Goal: Information Seeking & Learning: Compare options

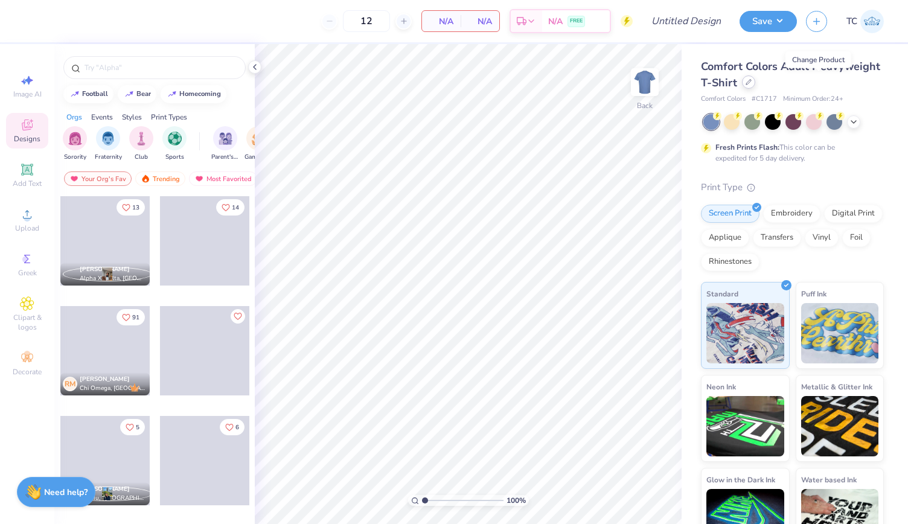
click at [755, 86] on div at bounding box center [748, 81] width 13 height 13
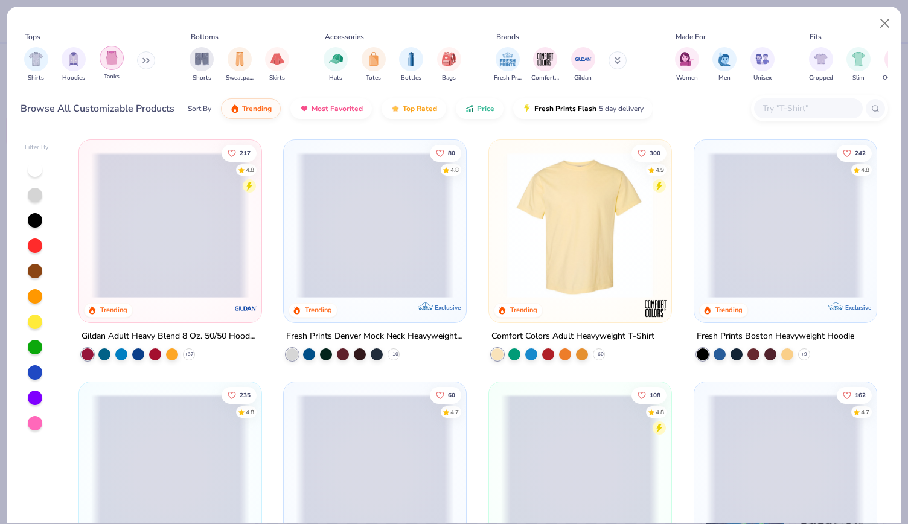
click at [115, 56] on img "filter for Tanks" at bounding box center [111, 58] width 13 height 14
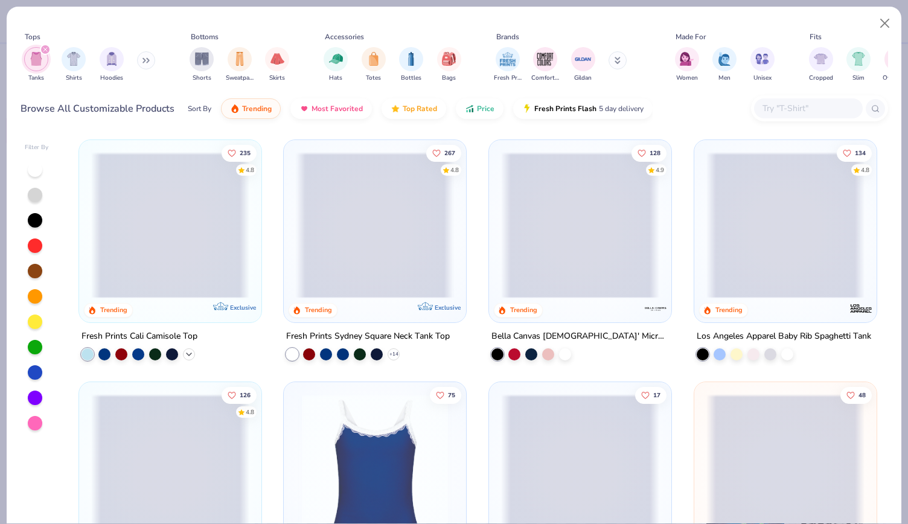
click at [186, 354] on icon at bounding box center [189, 355] width 10 height 10
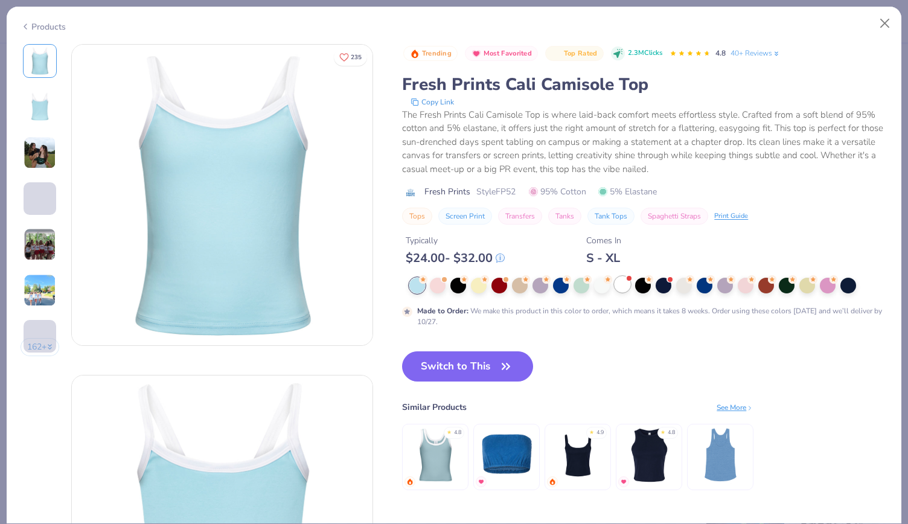
click at [630, 282] on div at bounding box center [622, 284] width 16 height 16
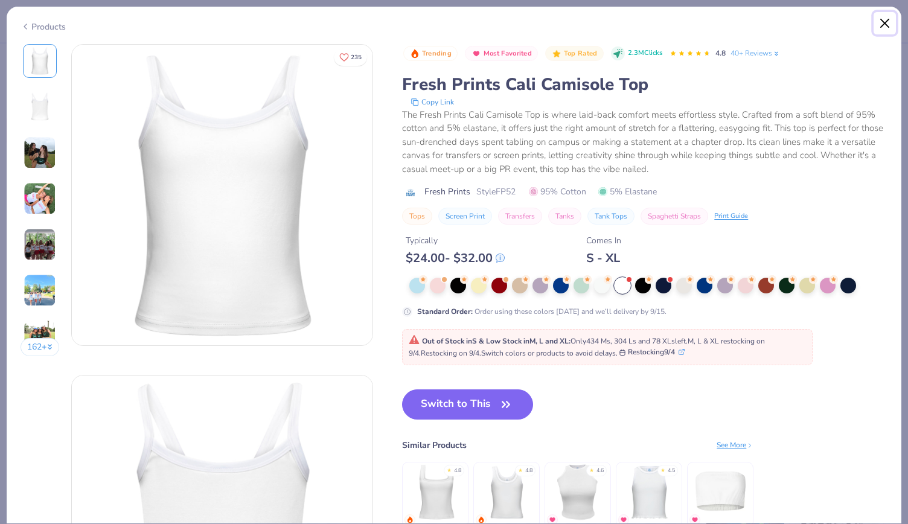
click at [882, 21] on button "Close" at bounding box center [884, 23] width 23 height 23
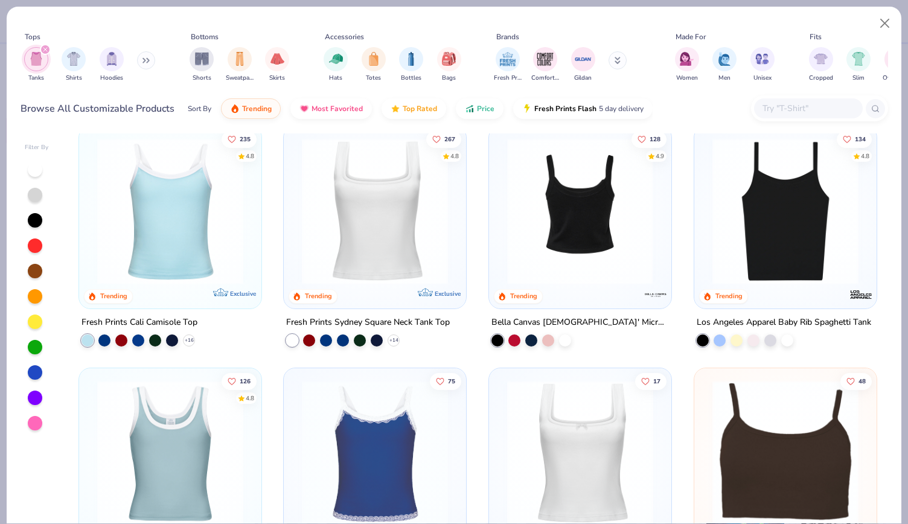
scroll to position [14, 0]
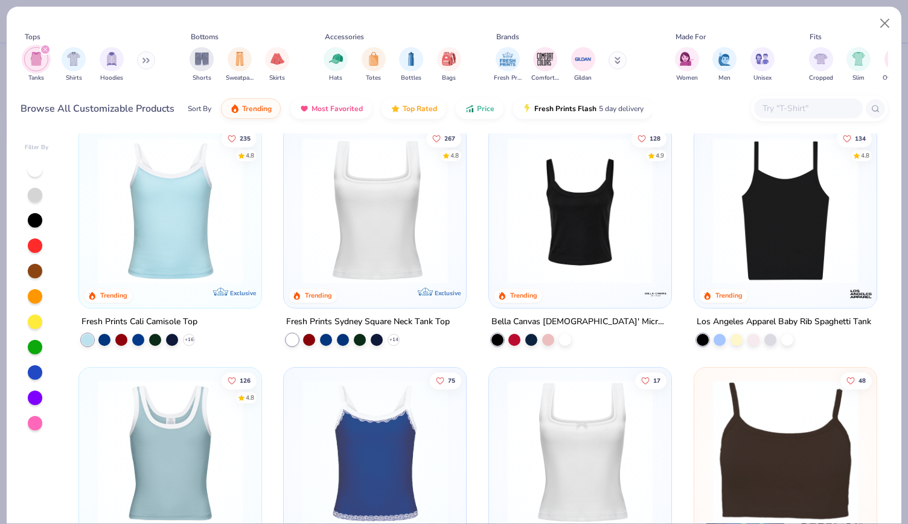
click at [582, 226] on img at bounding box center [580, 211] width 158 height 146
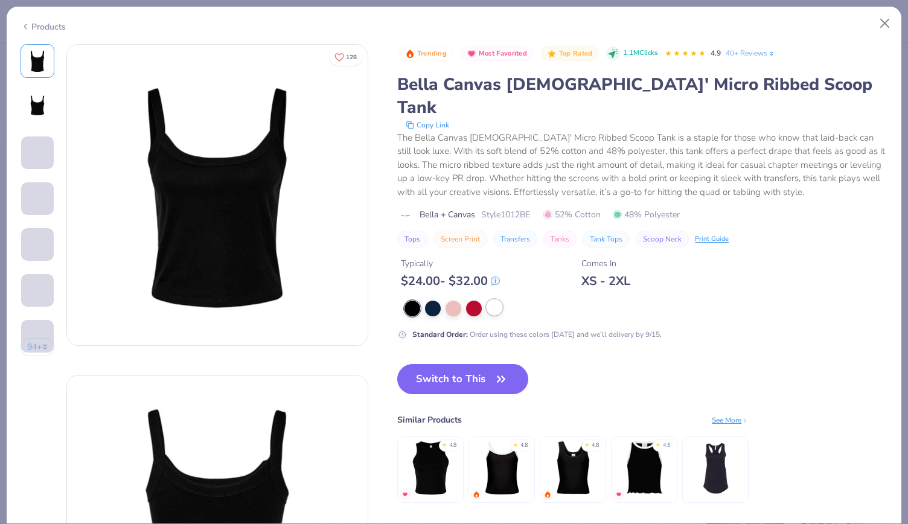
click at [500, 299] on div at bounding box center [495, 307] width 16 height 16
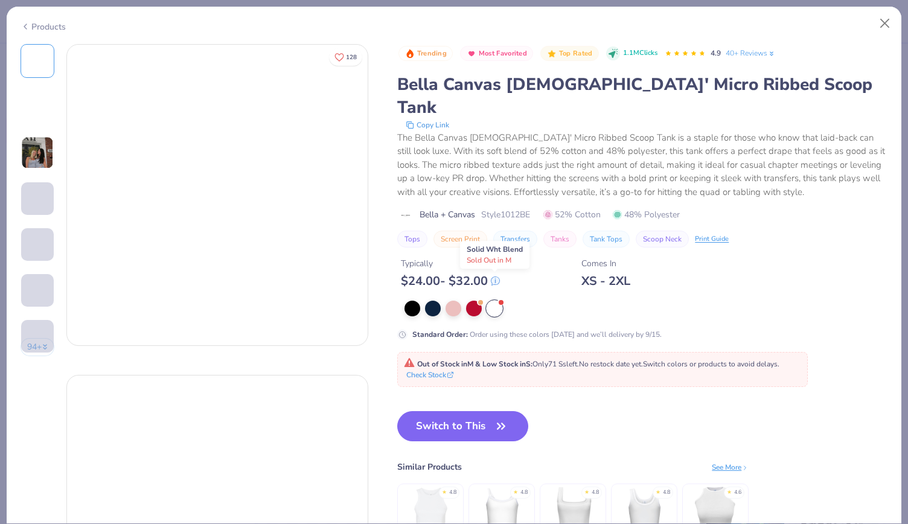
click at [500, 301] on div at bounding box center [495, 309] width 16 height 16
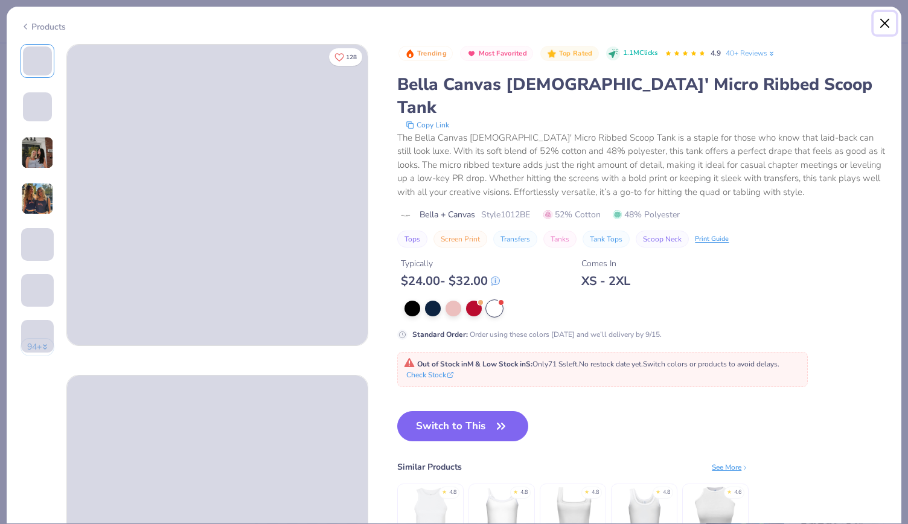
click at [882, 16] on button "Close" at bounding box center [884, 23] width 23 height 23
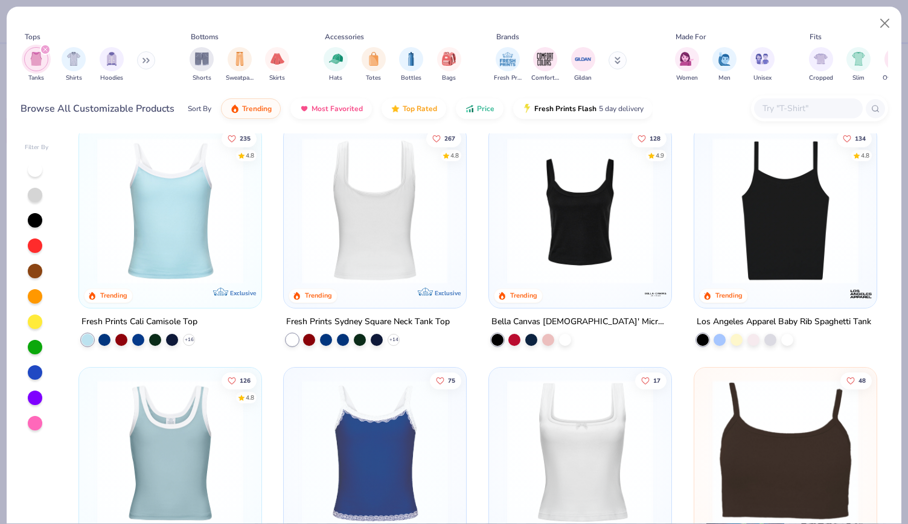
click at [361, 228] on div at bounding box center [375, 211] width 474 height 146
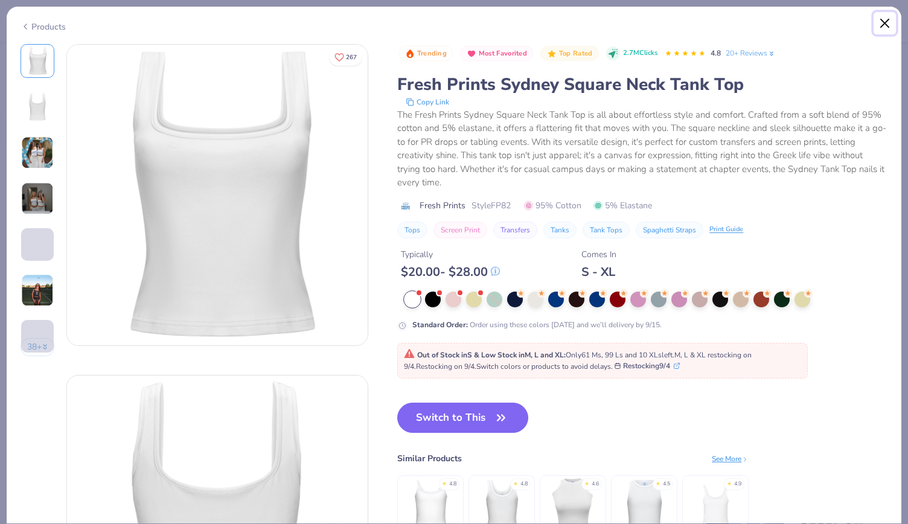
click at [880, 21] on button "Close" at bounding box center [884, 23] width 23 height 23
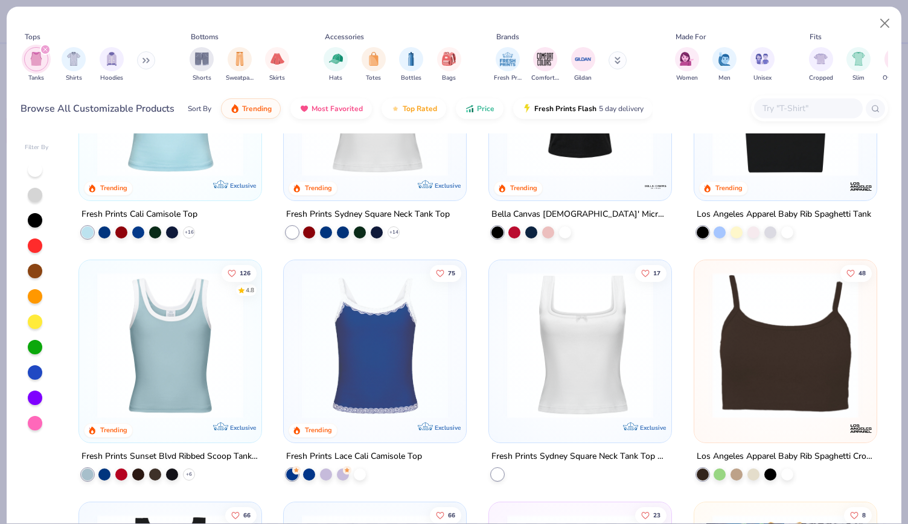
scroll to position [86, 0]
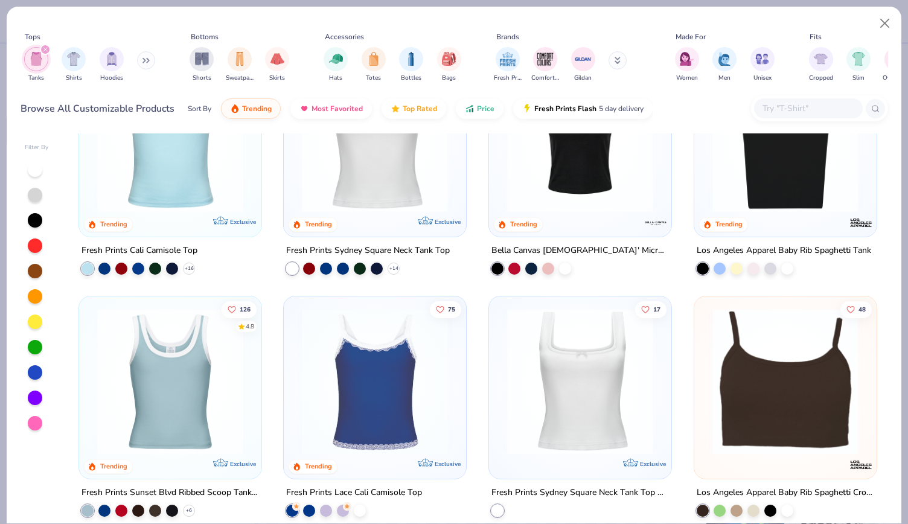
click at [772, 174] on img at bounding box center [785, 139] width 158 height 146
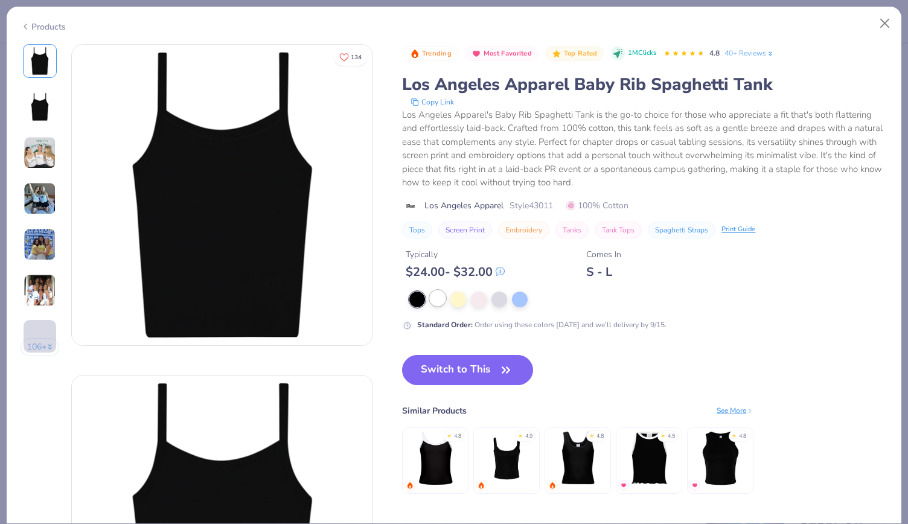
click at [436, 299] on div at bounding box center [438, 298] width 16 height 16
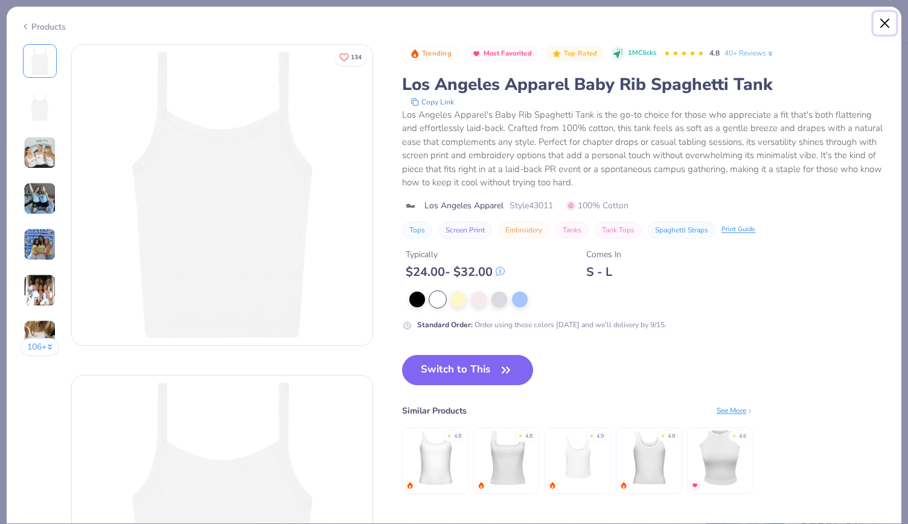
drag, startPoint x: 885, startPoint y: 19, endPoint x: 547, endPoint y: 225, distance: 395.6
click at [547, 225] on div "Products 106 + 134 AN Alpha Phi, [US_STATE][GEOGRAPHIC_DATA], Northridge [PERSO…" at bounding box center [454, 265] width 896 height 518
click at [886, 21] on button "Close" at bounding box center [884, 23] width 23 height 23
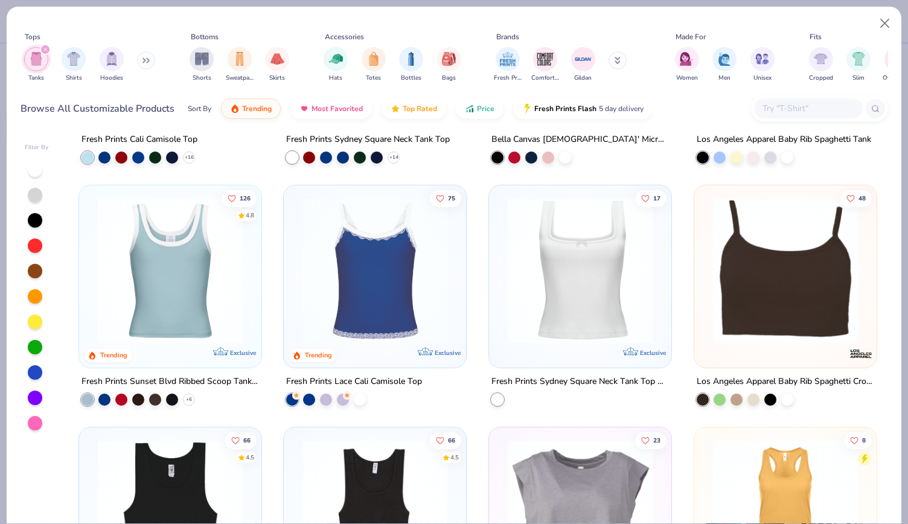
scroll to position [205, 0]
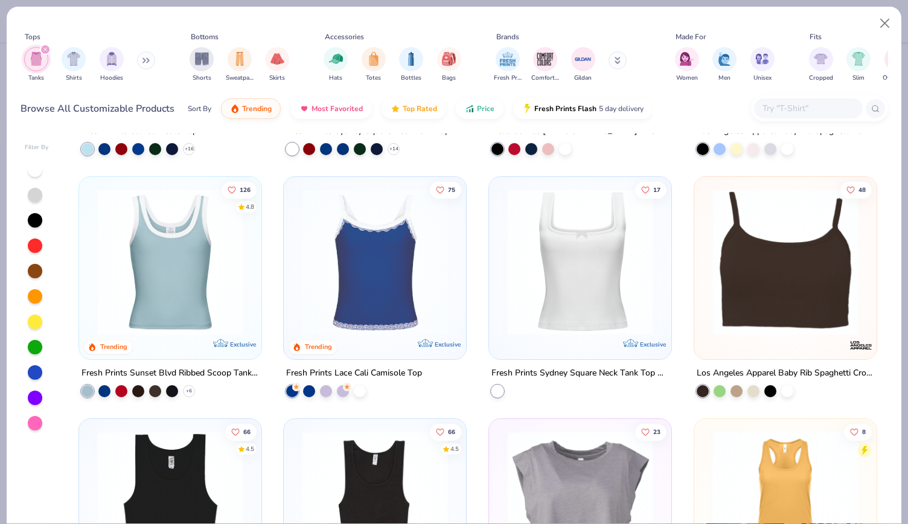
click at [179, 324] on img at bounding box center [170, 262] width 158 height 146
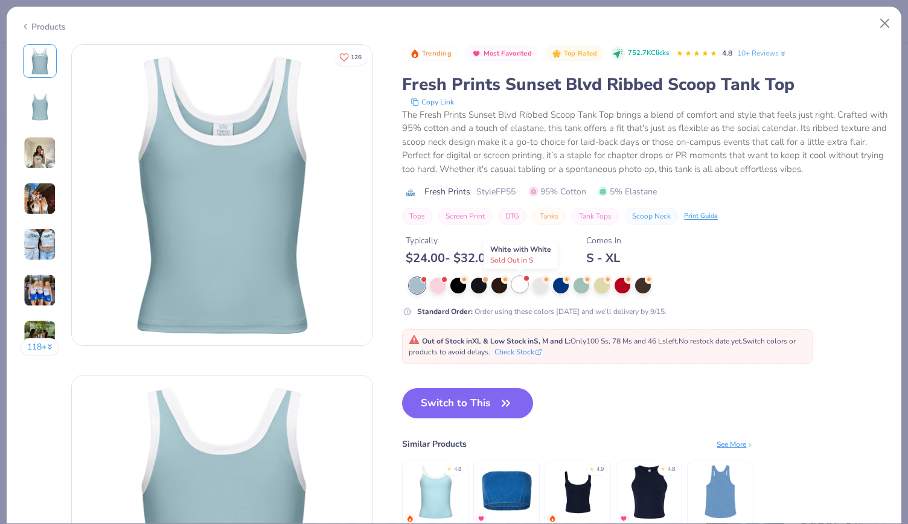
click at [522, 283] on div at bounding box center [520, 284] width 16 height 16
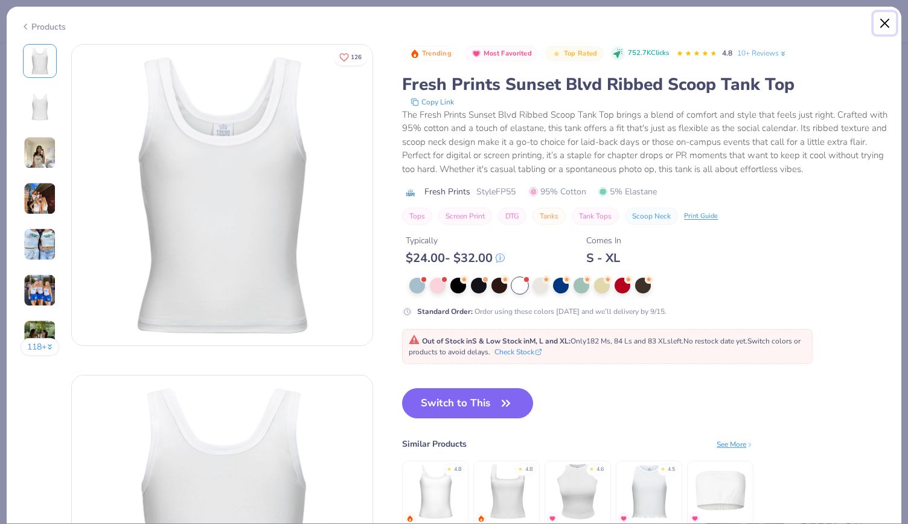
click at [883, 22] on button "Close" at bounding box center [884, 23] width 23 height 23
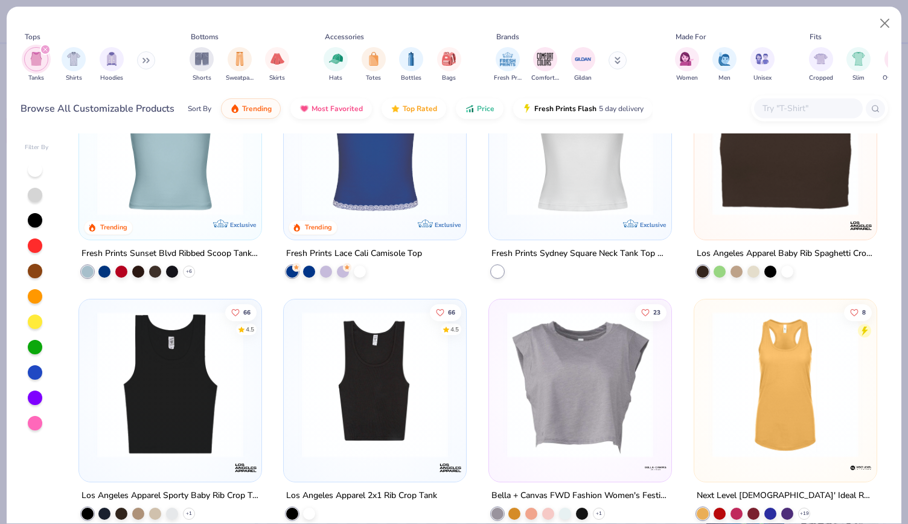
scroll to position [534, 0]
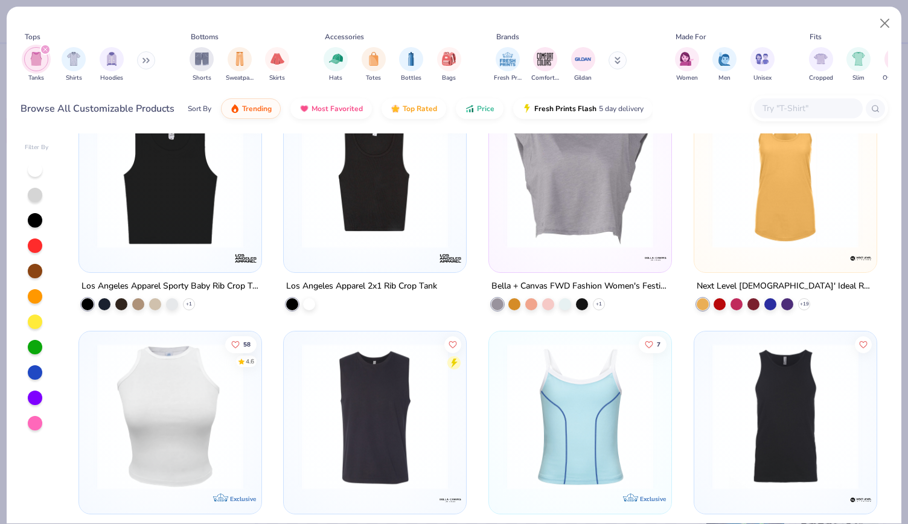
click at [215, 199] on img at bounding box center [170, 174] width 158 height 146
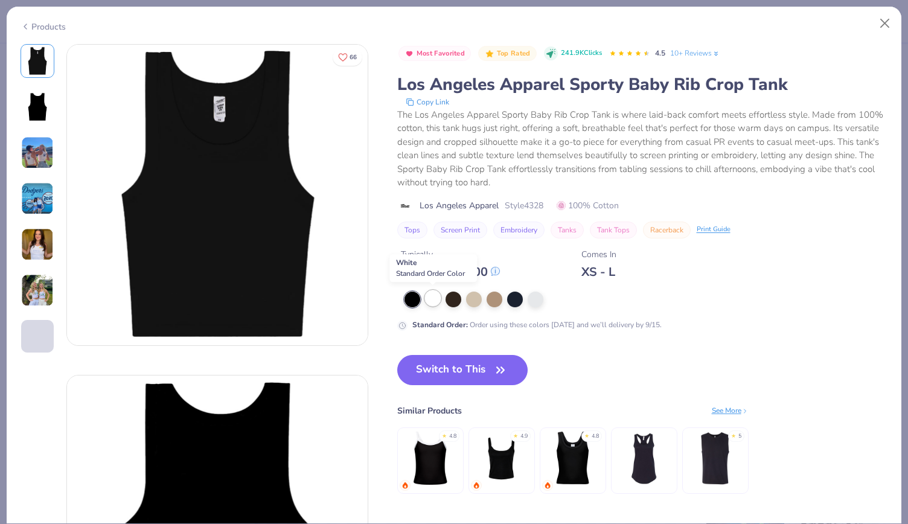
click at [432, 293] on div at bounding box center [433, 298] width 16 height 16
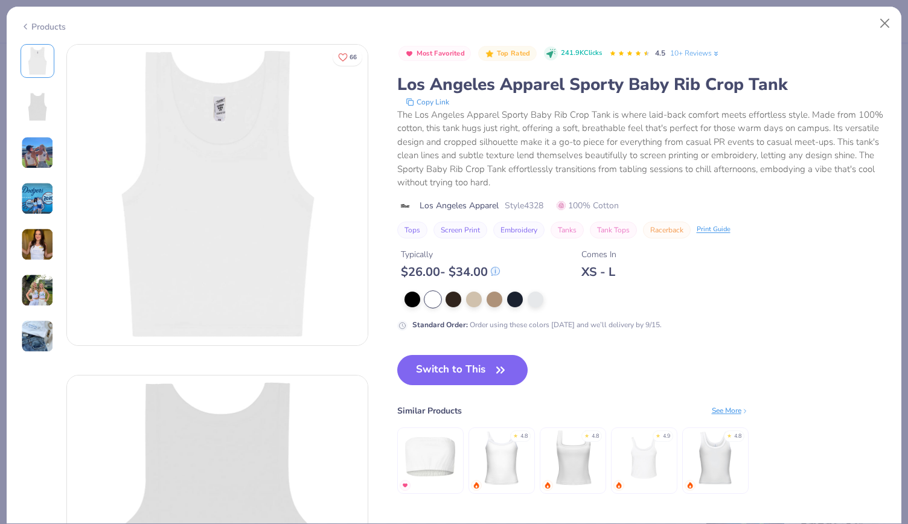
click at [26, 252] on img at bounding box center [37, 244] width 33 height 33
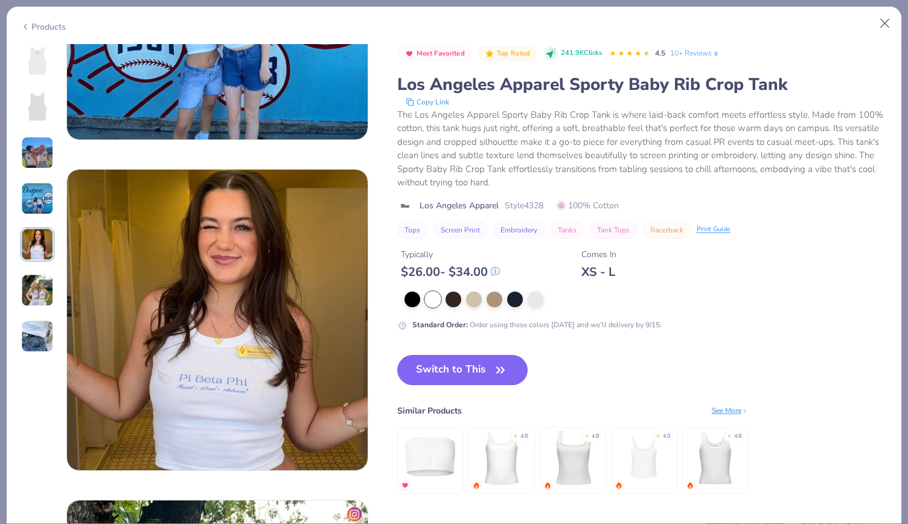
scroll to position [1323, 0]
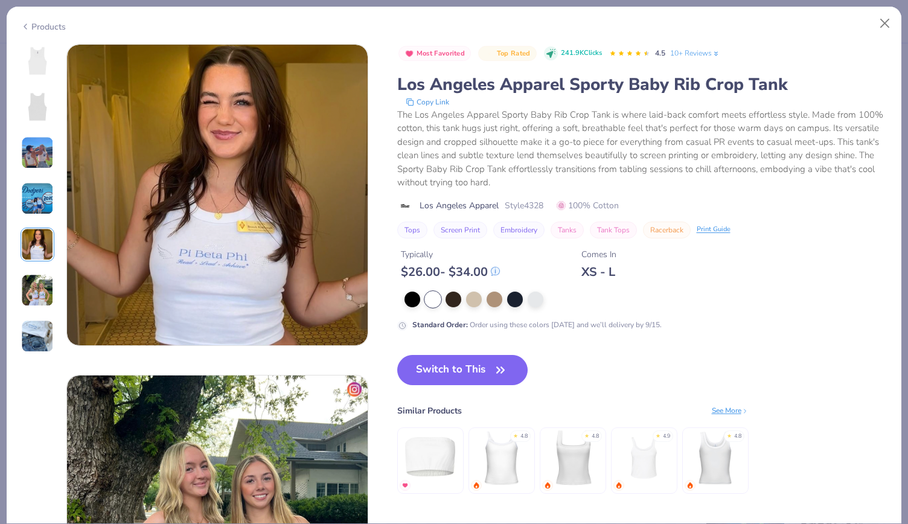
click at [27, 263] on div at bounding box center [38, 198] width 34 height 309
click at [30, 292] on img at bounding box center [37, 290] width 33 height 33
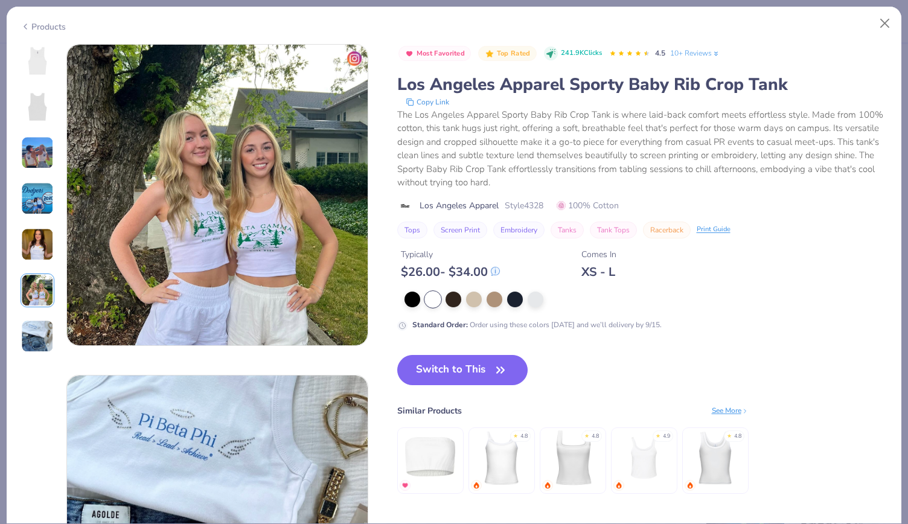
scroll to position [1654, 0]
click at [29, 200] on img at bounding box center [37, 198] width 33 height 33
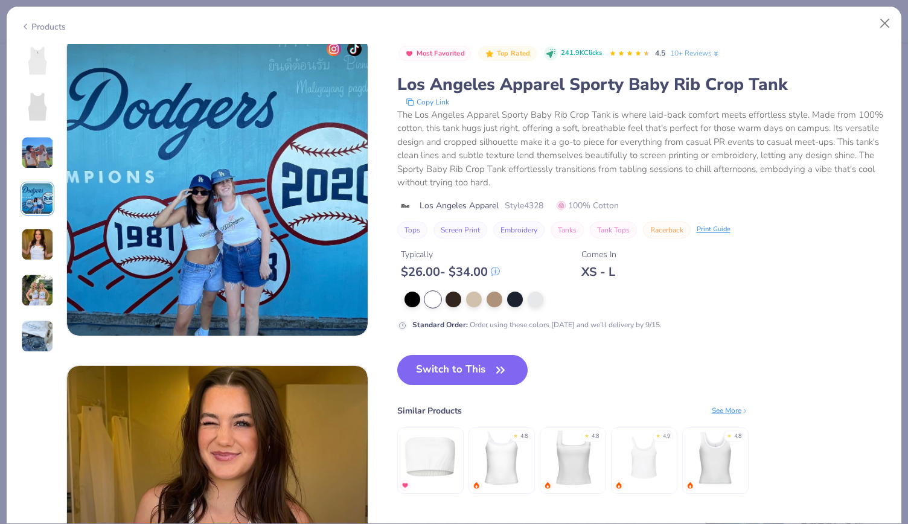
scroll to position [992, 0]
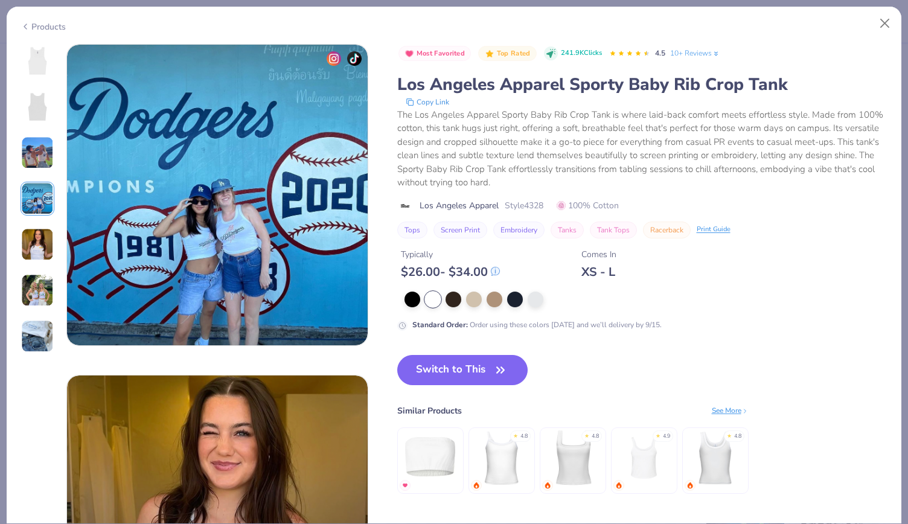
click at [40, 145] on img at bounding box center [37, 152] width 33 height 33
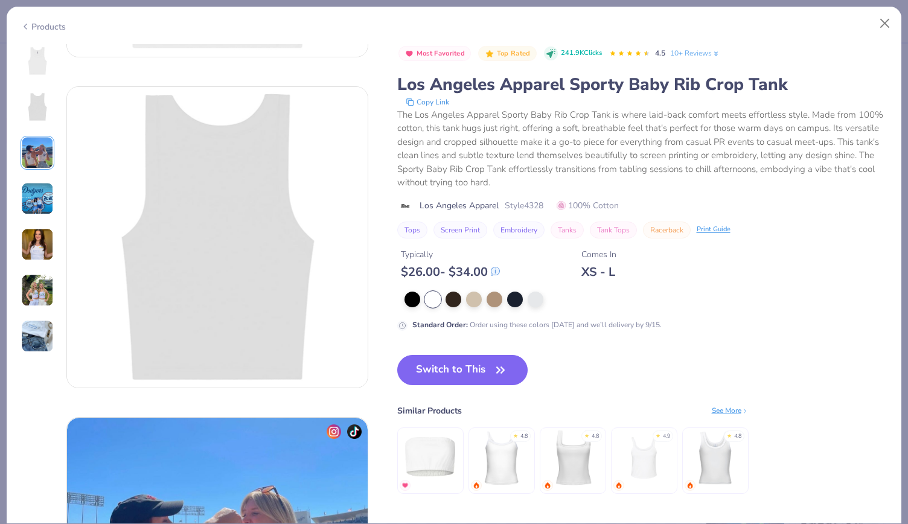
scroll to position [0, 0]
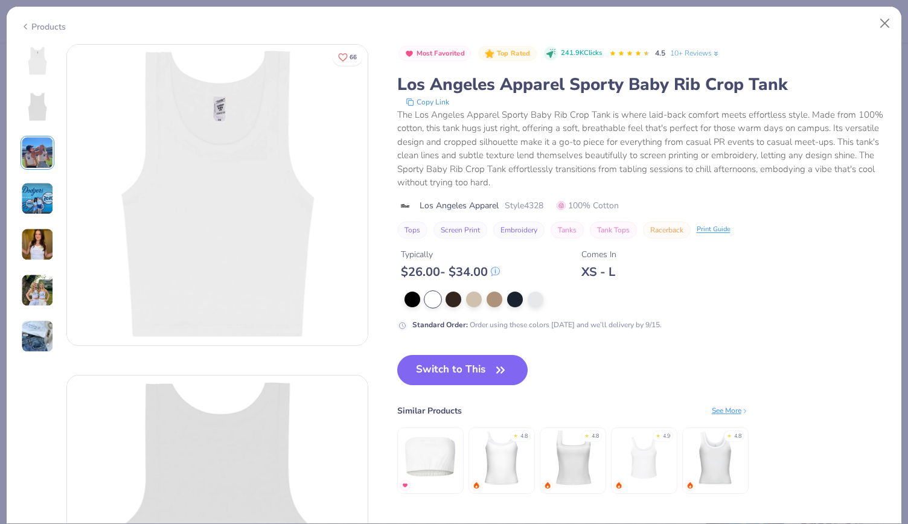
click at [34, 241] on img at bounding box center [37, 244] width 33 height 33
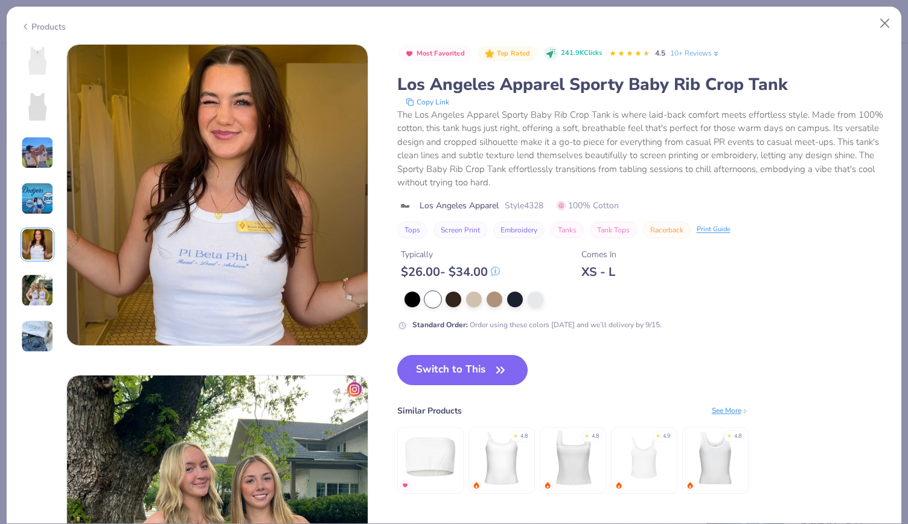
click at [39, 191] on img at bounding box center [37, 198] width 33 height 33
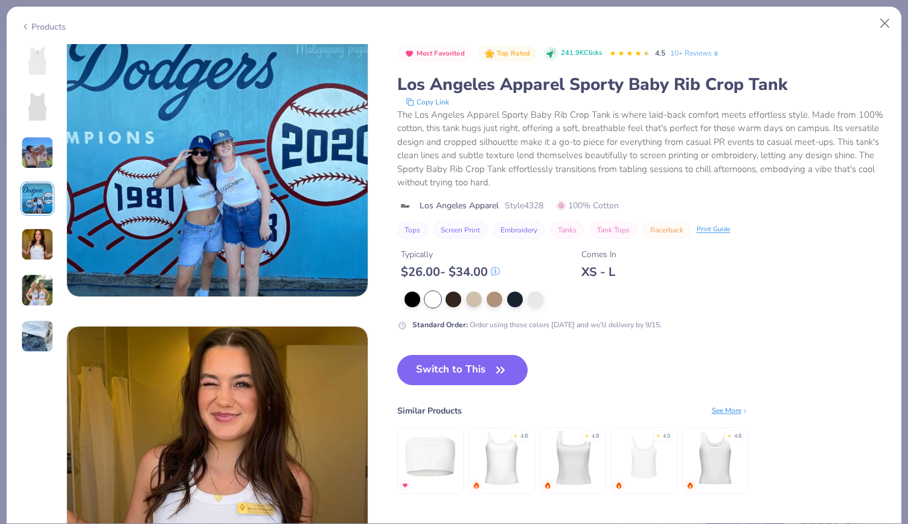
scroll to position [992, 0]
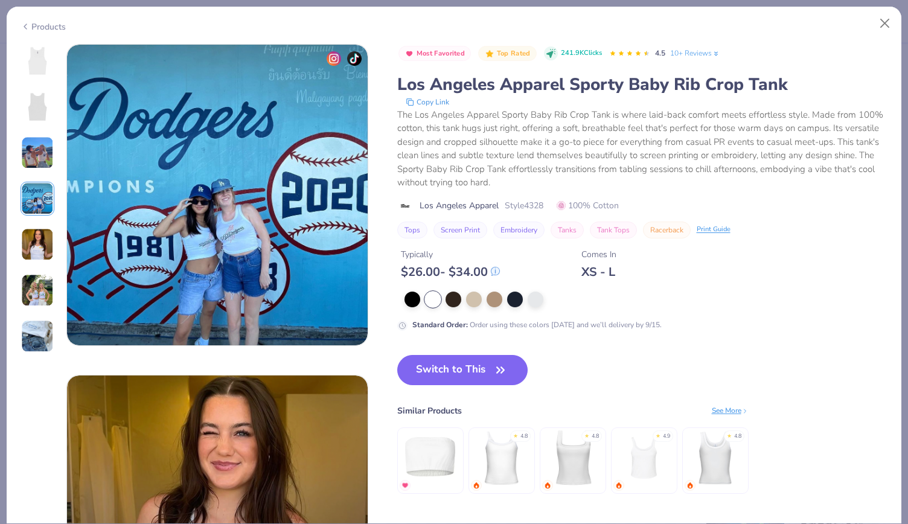
click at [41, 290] on img at bounding box center [37, 290] width 33 height 33
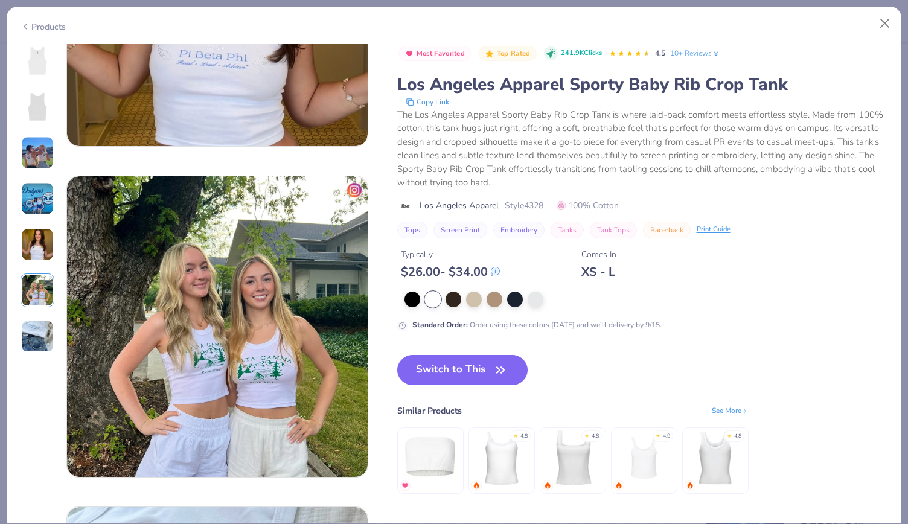
scroll to position [1654, 0]
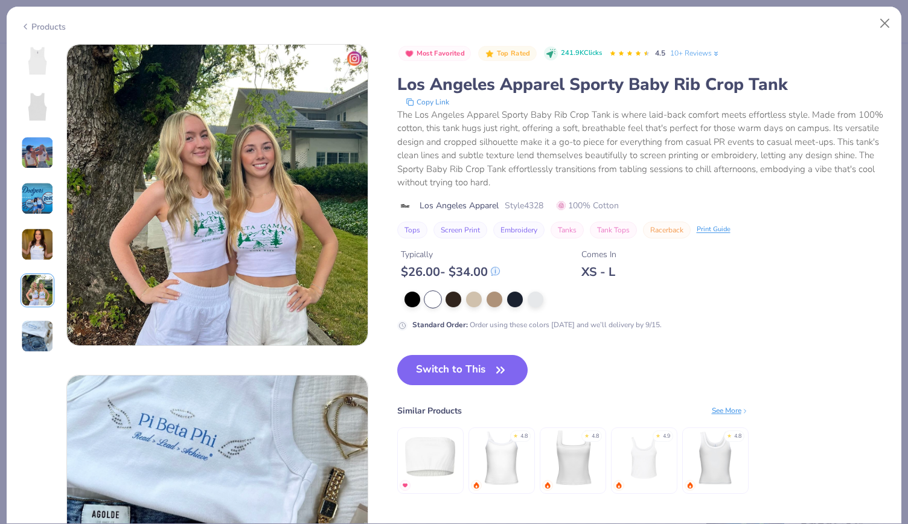
click at [37, 148] on img at bounding box center [37, 152] width 33 height 33
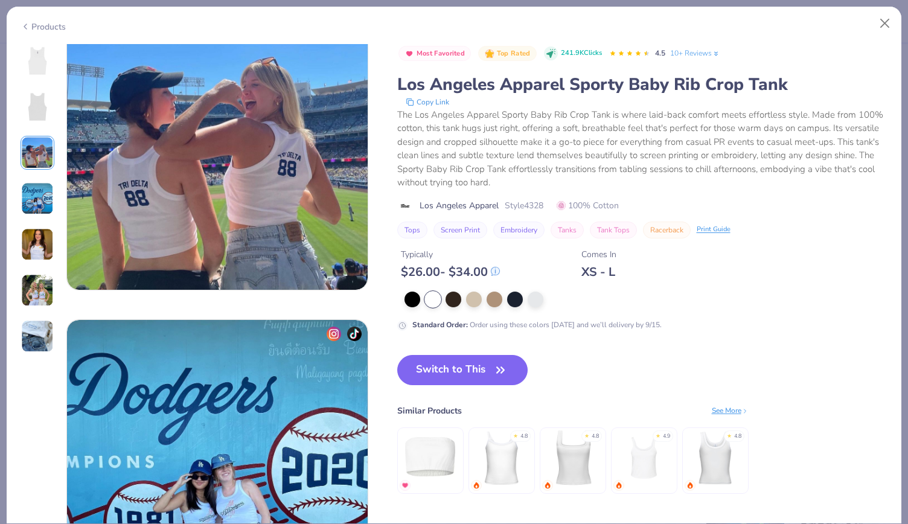
scroll to position [662, 0]
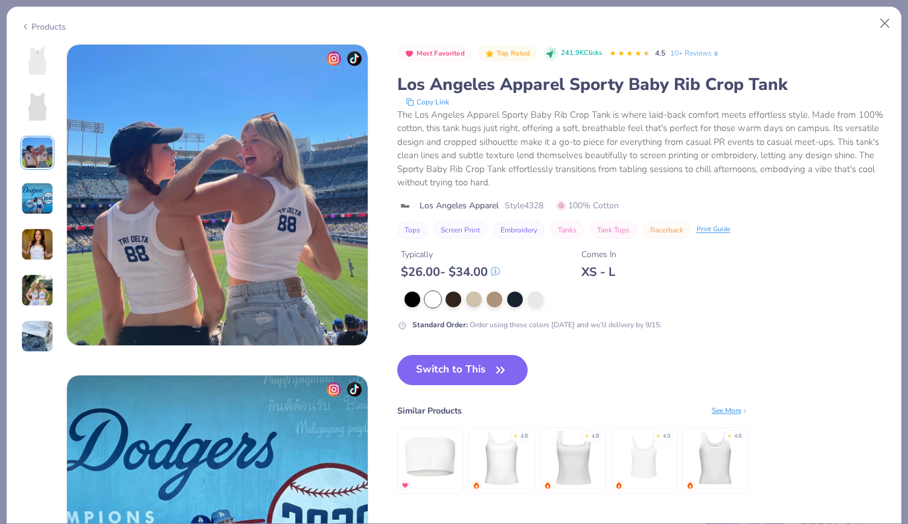
click at [35, 200] on img at bounding box center [37, 198] width 33 height 33
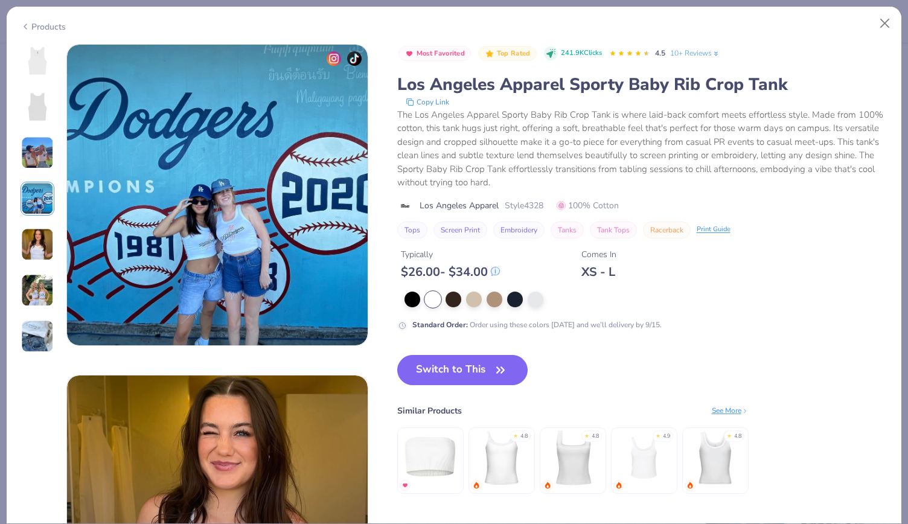
scroll to position [992, 0]
click at [37, 253] on img at bounding box center [37, 244] width 33 height 33
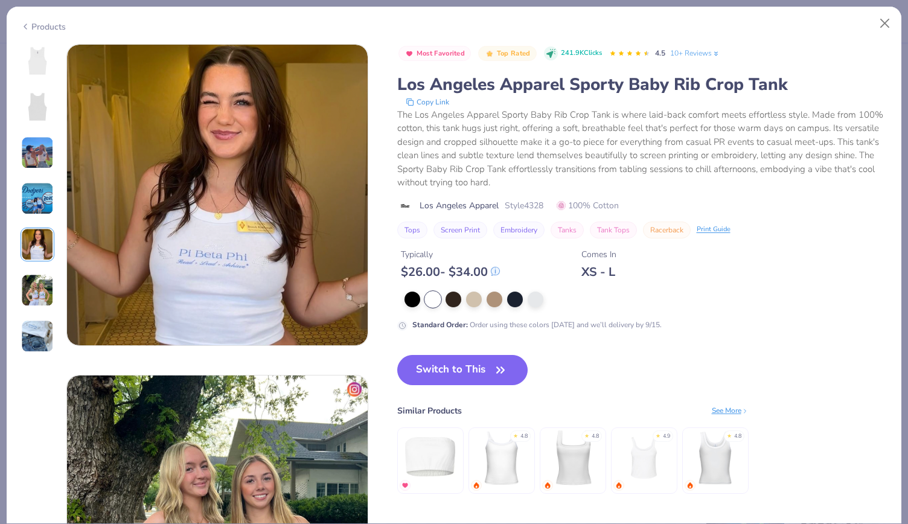
click at [42, 303] on img at bounding box center [37, 290] width 33 height 33
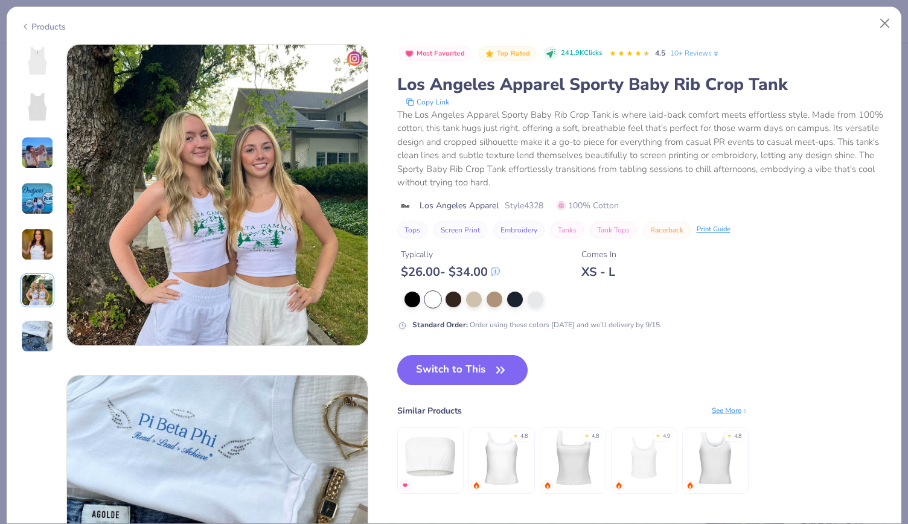
scroll to position [1654, 0]
click at [891, 27] on button "Close" at bounding box center [884, 23] width 23 height 23
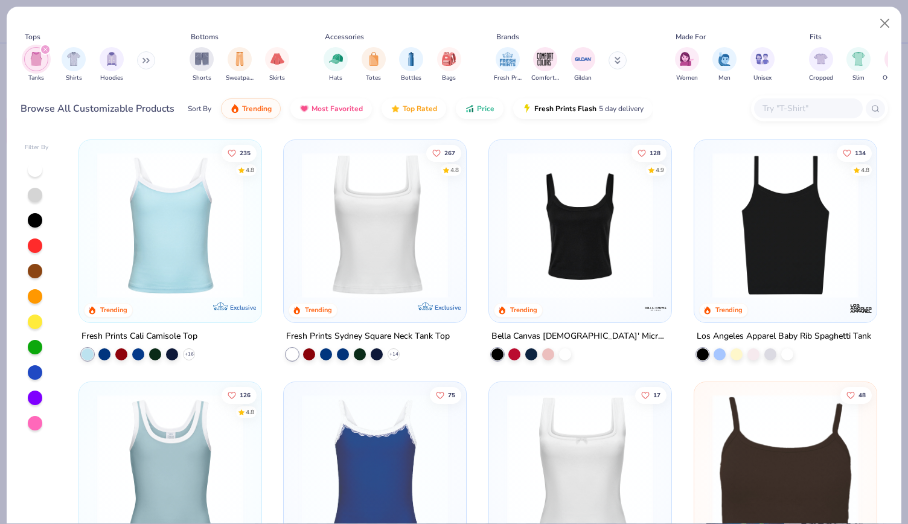
click at [582, 253] on img at bounding box center [580, 225] width 158 height 146
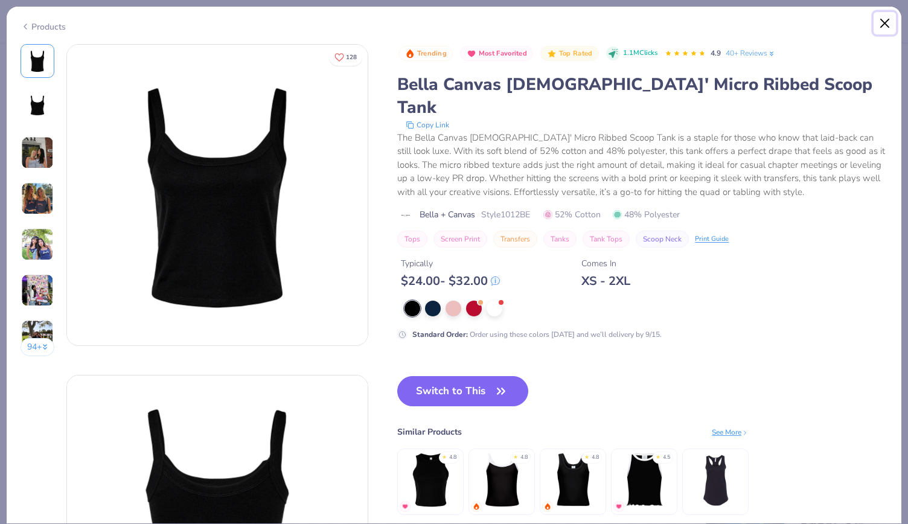
click at [879, 25] on button "Close" at bounding box center [884, 23] width 23 height 23
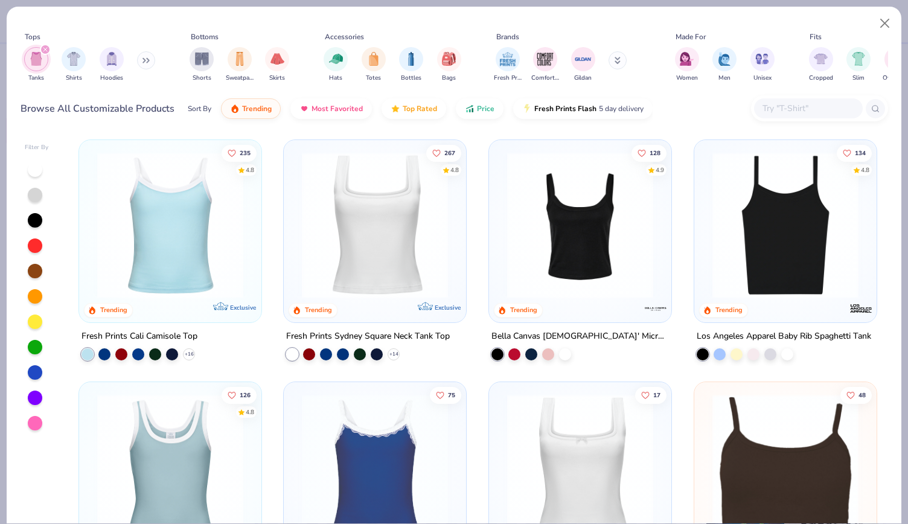
click at [371, 236] on img at bounding box center [375, 225] width 158 height 146
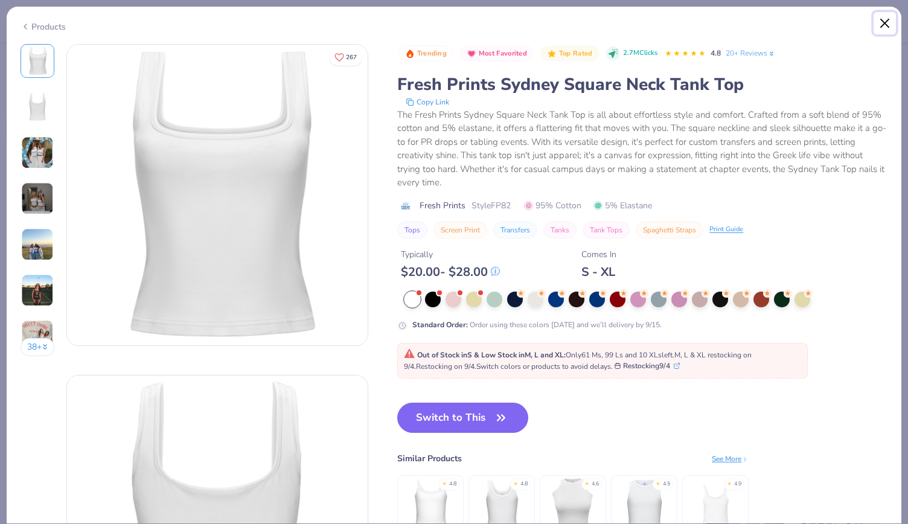
drag, startPoint x: 878, startPoint y: 27, endPoint x: 886, endPoint y: 22, distance: 8.7
click at [886, 22] on button "Close" at bounding box center [884, 23] width 23 height 23
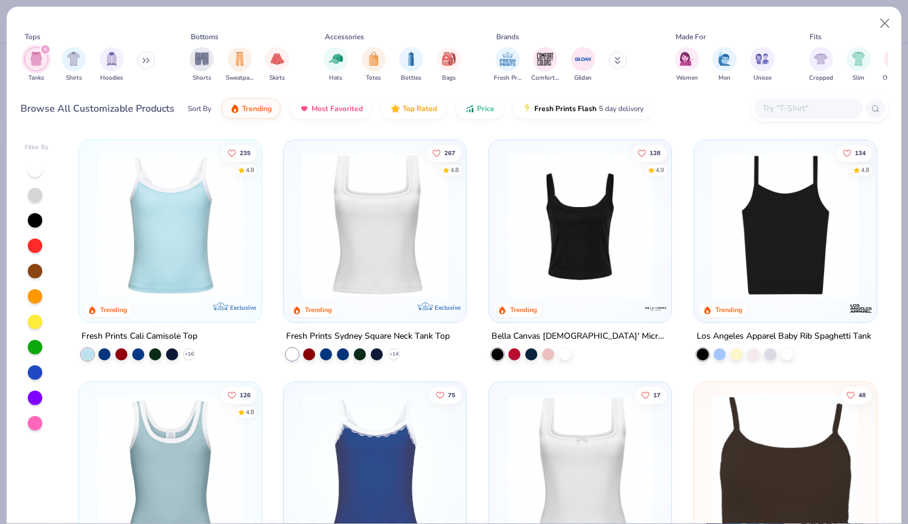
click at [786, 210] on img at bounding box center [785, 225] width 158 height 146
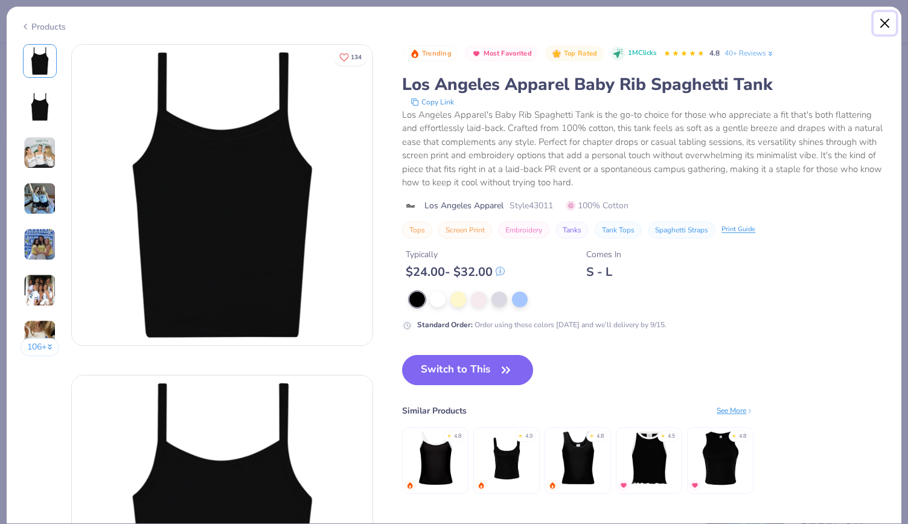
click at [887, 20] on button "Close" at bounding box center [884, 23] width 23 height 23
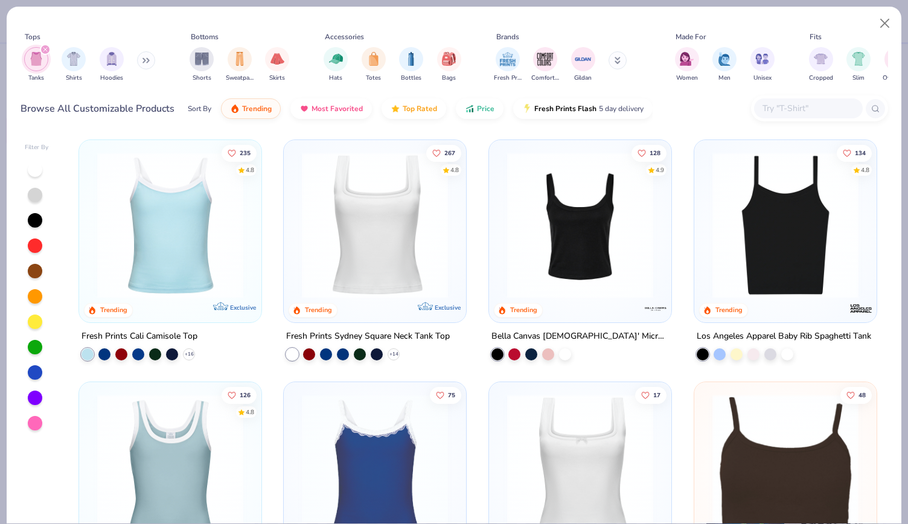
click at [592, 212] on img at bounding box center [580, 225] width 158 height 146
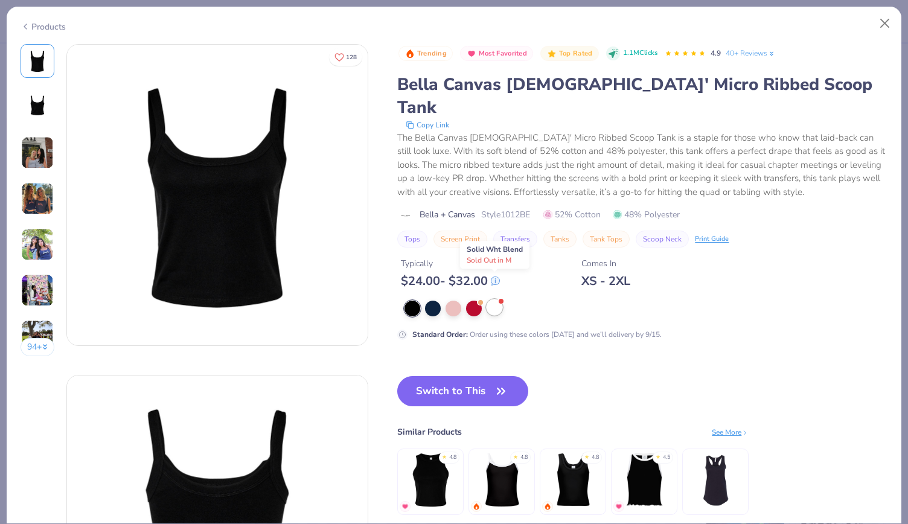
click at [493, 299] on div at bounding box center [495, 307] width 16 height 16
